Goal: Navigation & Orientation: Find specific page/section

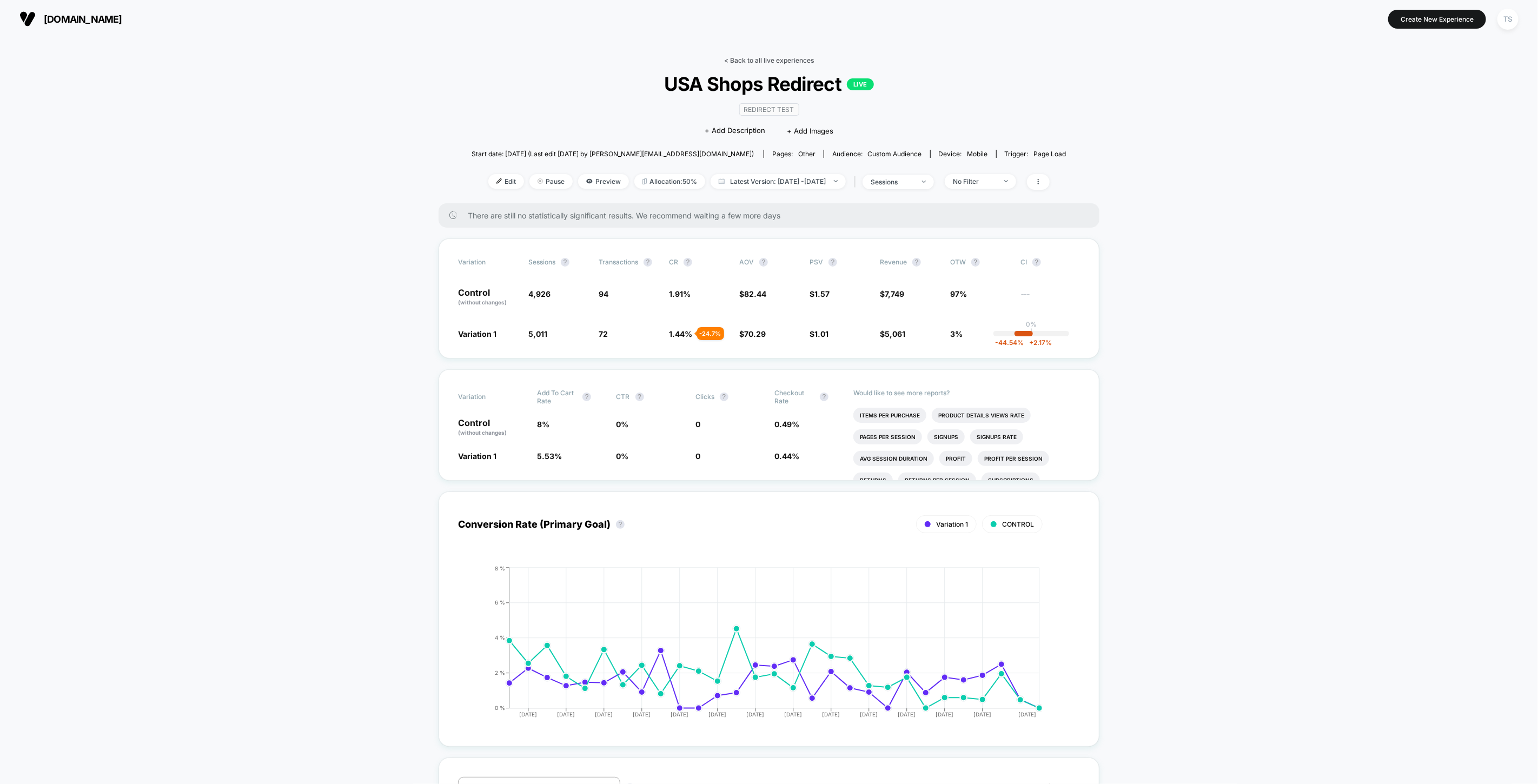
click at [772, 61] on link "< Back to all live experiences" at bounding box center [769, 60] width 90 height 8
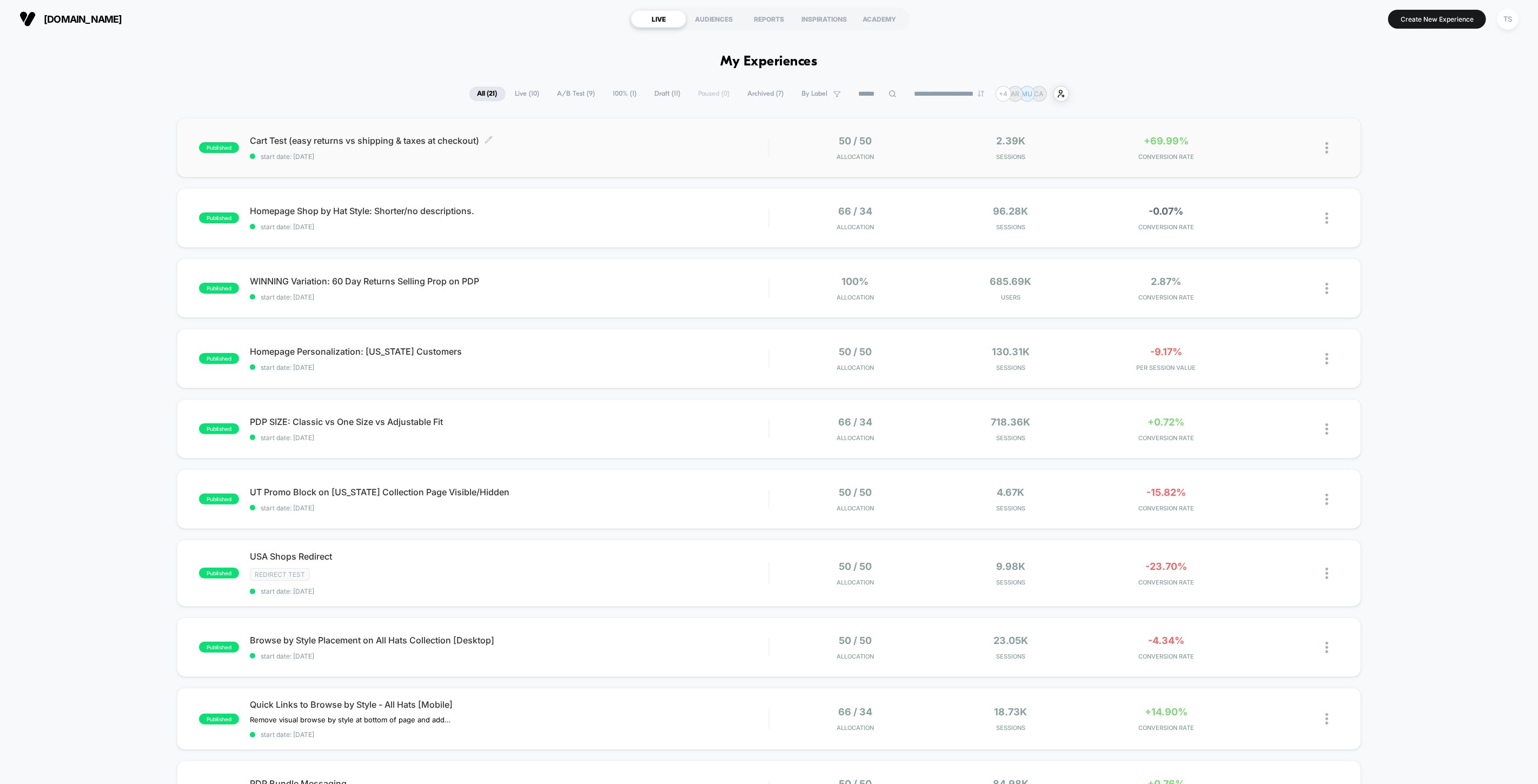
click at [273, 141] on span "Cart Test (easy returns vs shipping & taxes at checkout) Click to edit experien…" at bounding box center [509, 141] width 519 height 11
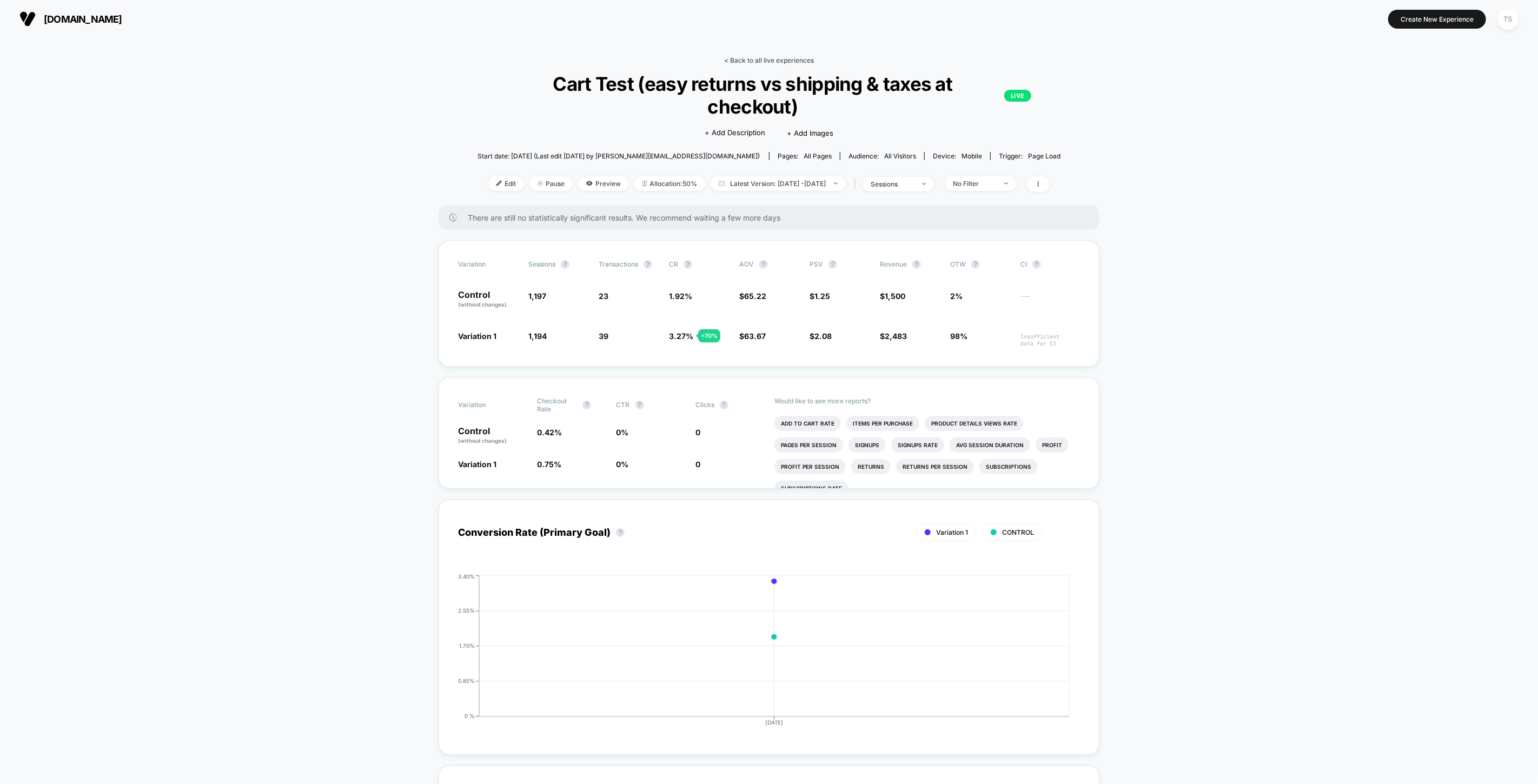
click at [766, 62] on link "< Back to all live experiences" at bounding box center [769, 60] width 90 height 8
